Goal: Submit feedback/report problem

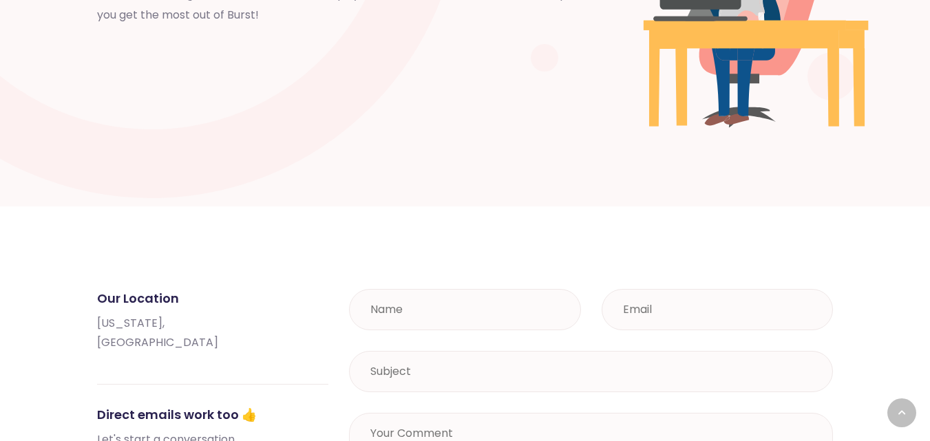
scroll to position [482, 0]
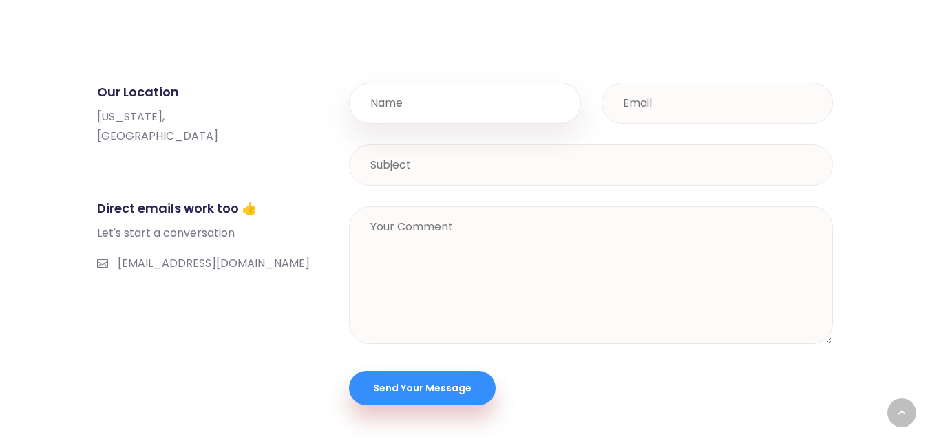
click at [414, 108] on input "text" at bounding box center [465, 103] width 232 height 41
type input "[PERSON_NAME]"
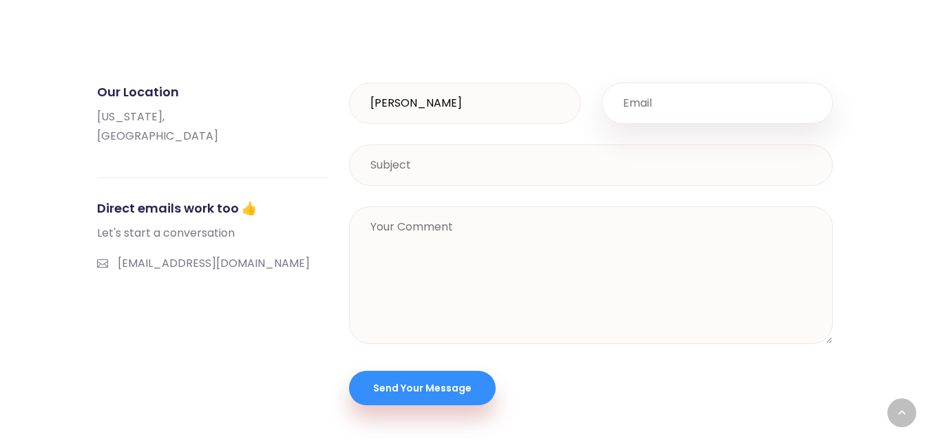
click at [693, 105] on input "email" at bounding box center [718, 103] width 232 height 41
type input "[PERSON_NAME][EMAIL_ADDRESS][DOMAIN_NAME]"
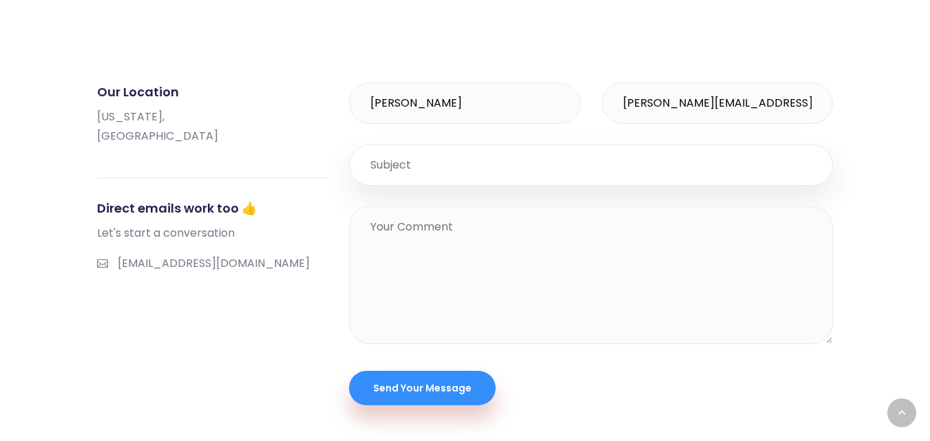
click at [456, 165] on input "text" at bounding box center [591, 165] width 484 height 41
type input "Get your website to Google first page - SEO for your website!"
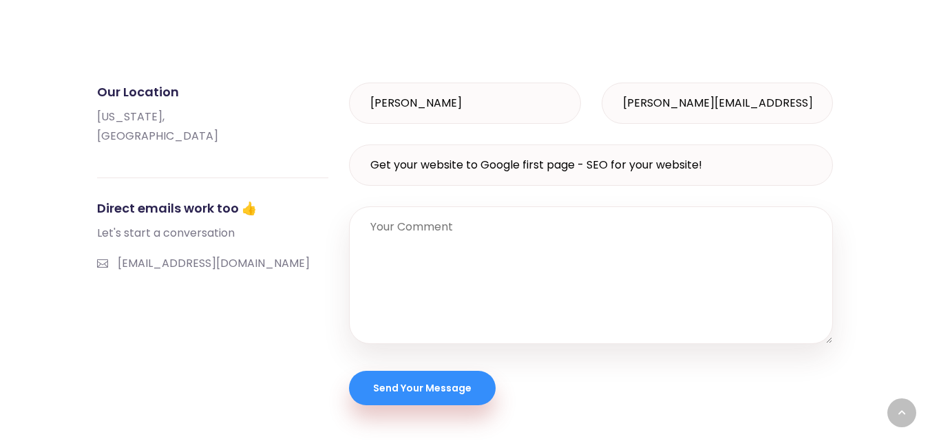
click at [428, 248] on textarea at bounding box center [591, 276] width 484 height 138
paste textarea "Get your website to Google first page - SEO for your website! Hey there, We can…"
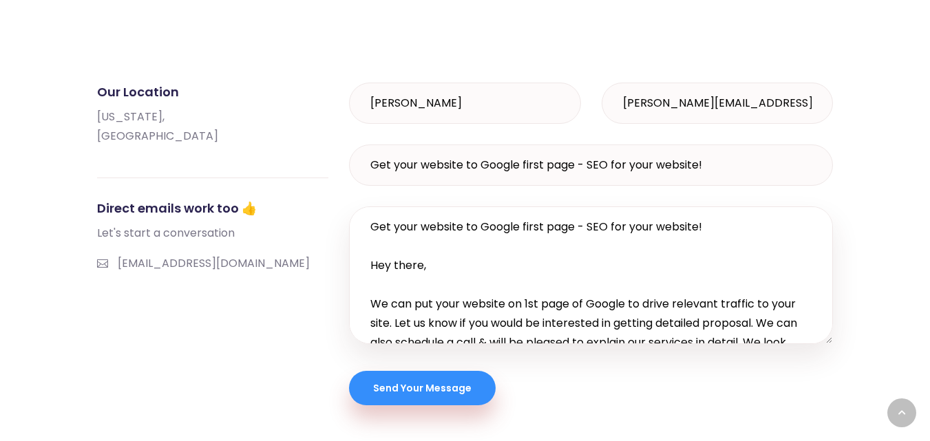
scroll to position [84, 0]
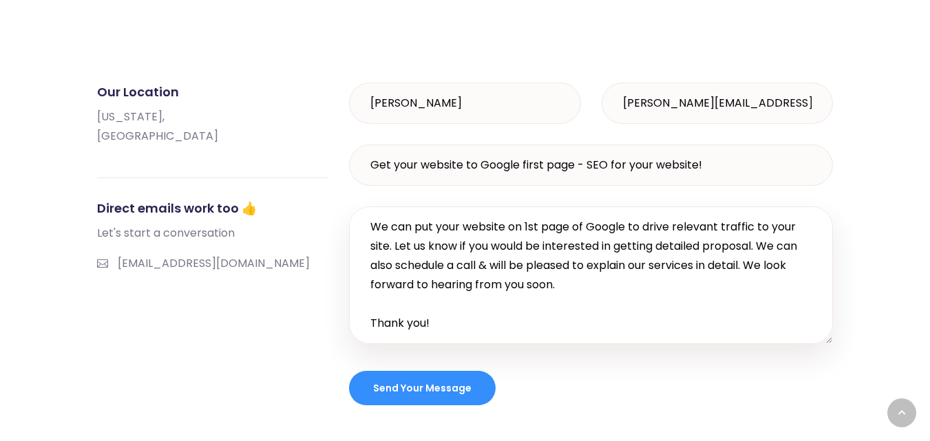
type textarea "Get your website to Google first page - SEO for your website! Hey there, We can…"
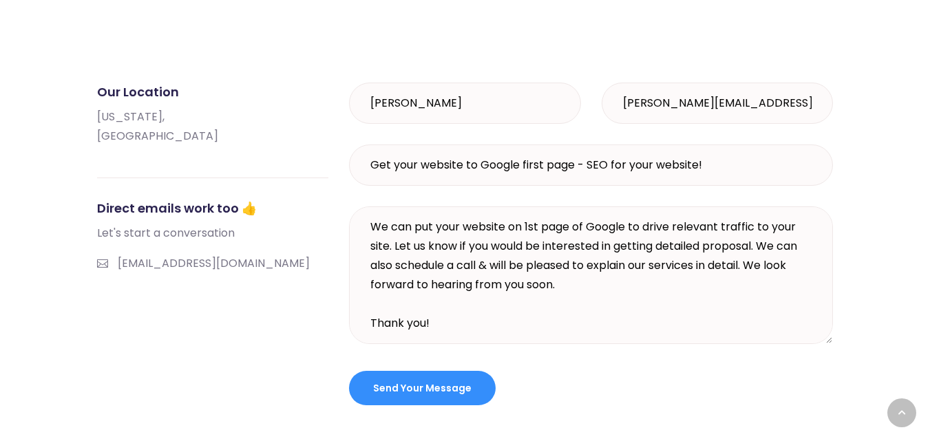
click at [417, 383] on span "Send Your Message" at bounding box center [422, 388] width 98 height 14
